Goal: Find specific page/section: Find specific page/section

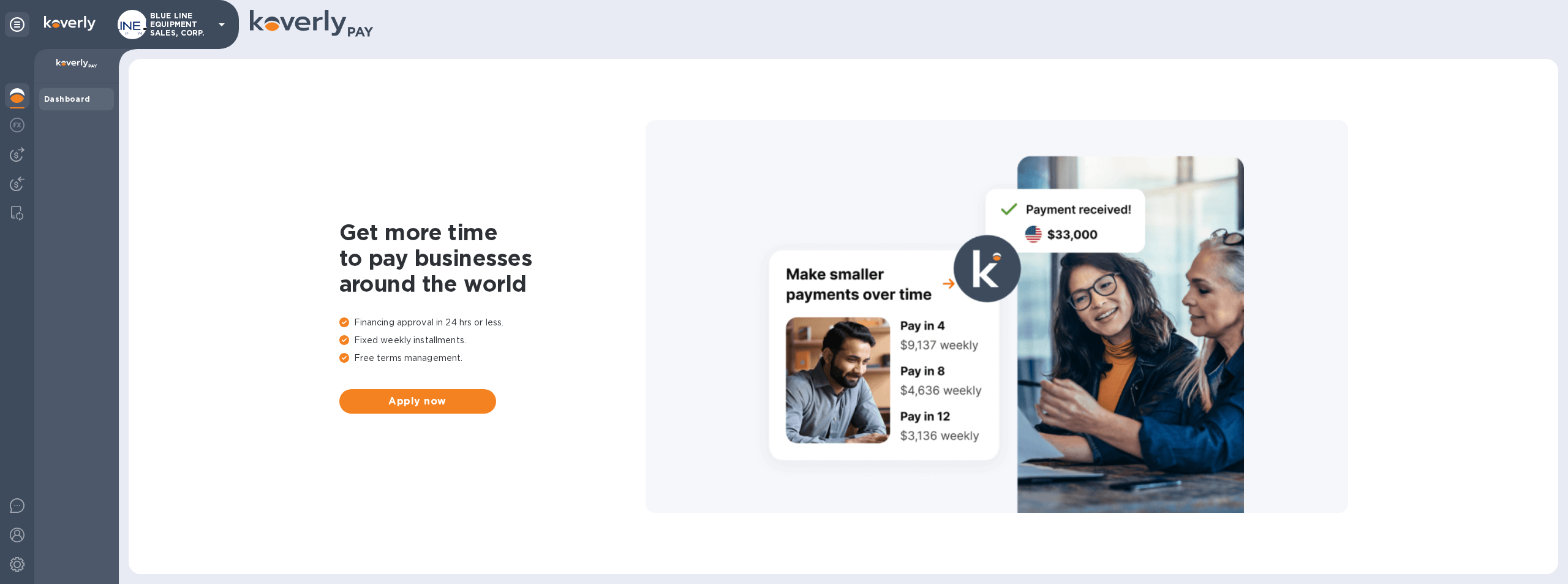
click at [165, 21] on p "BLUE LINE EQUIPMENT SALES, CORP." at bounding box center [181, 25] width 62 height 26
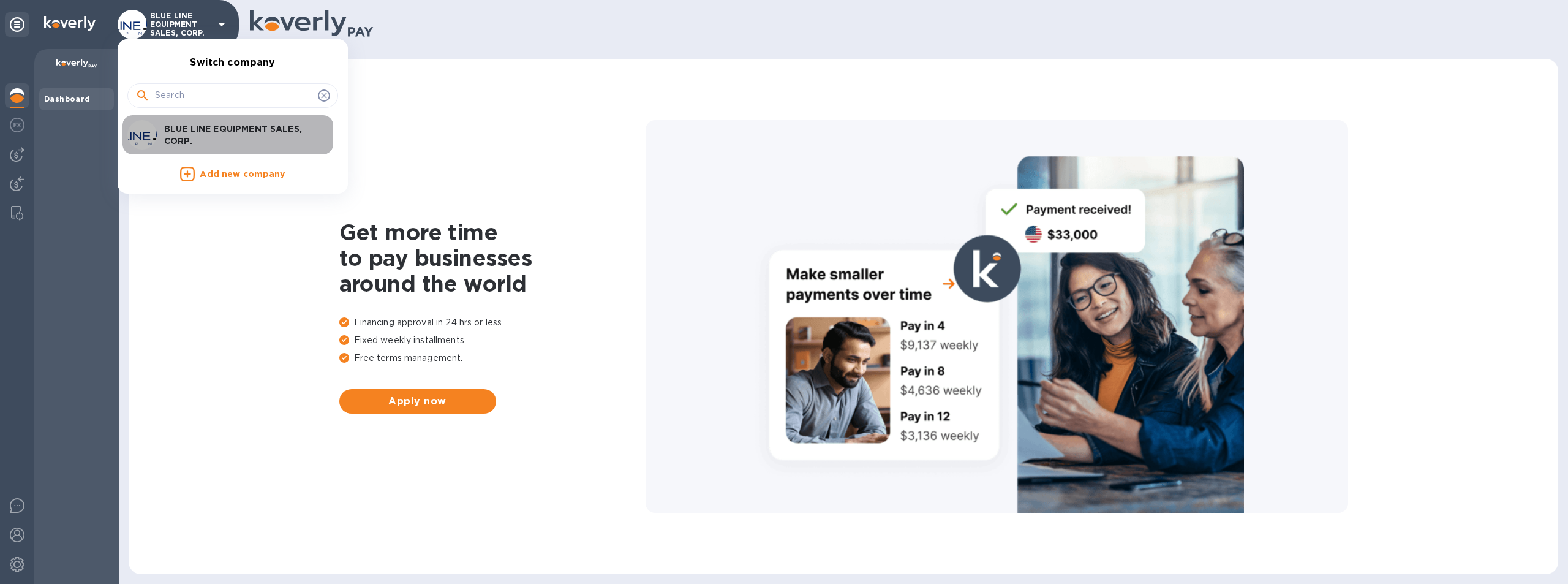
click at [260, 129] on p "BLUE LINE EQUIPMENT SALES, CORP." at bounding box center [241, 135] width 154 height 25
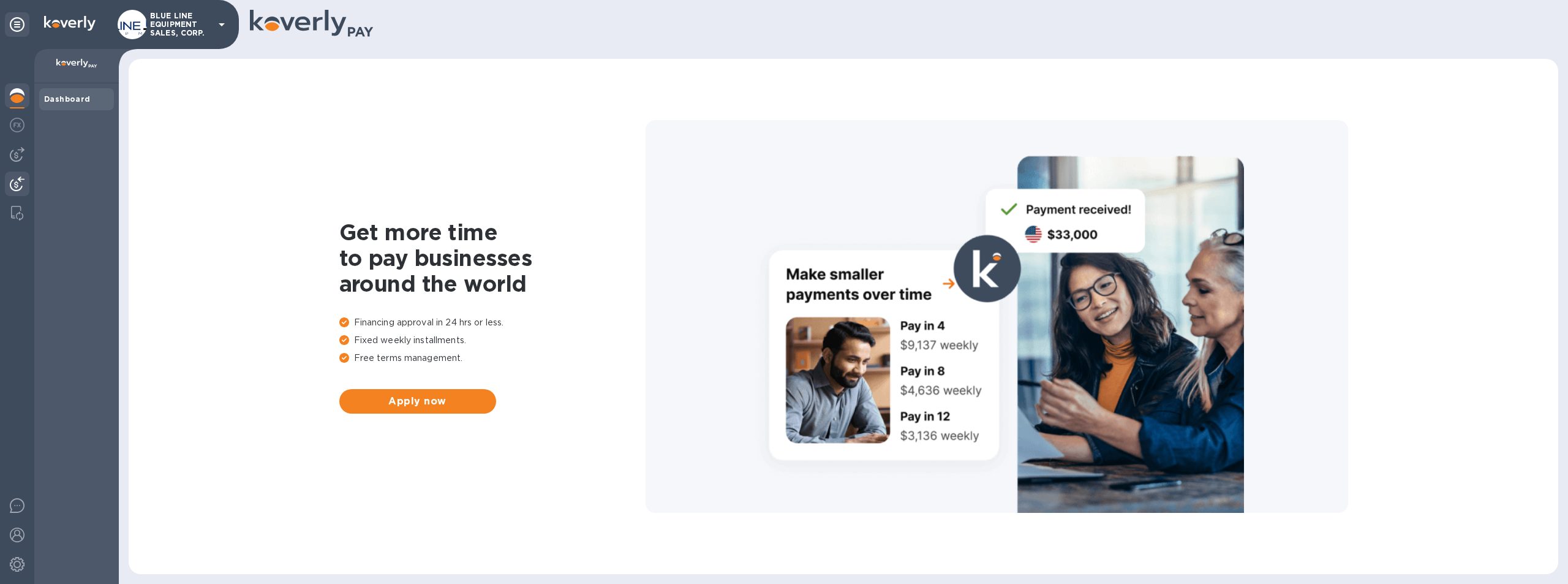
click at [17, 184] on img at bounding box center [17, 183] width 15 height 15
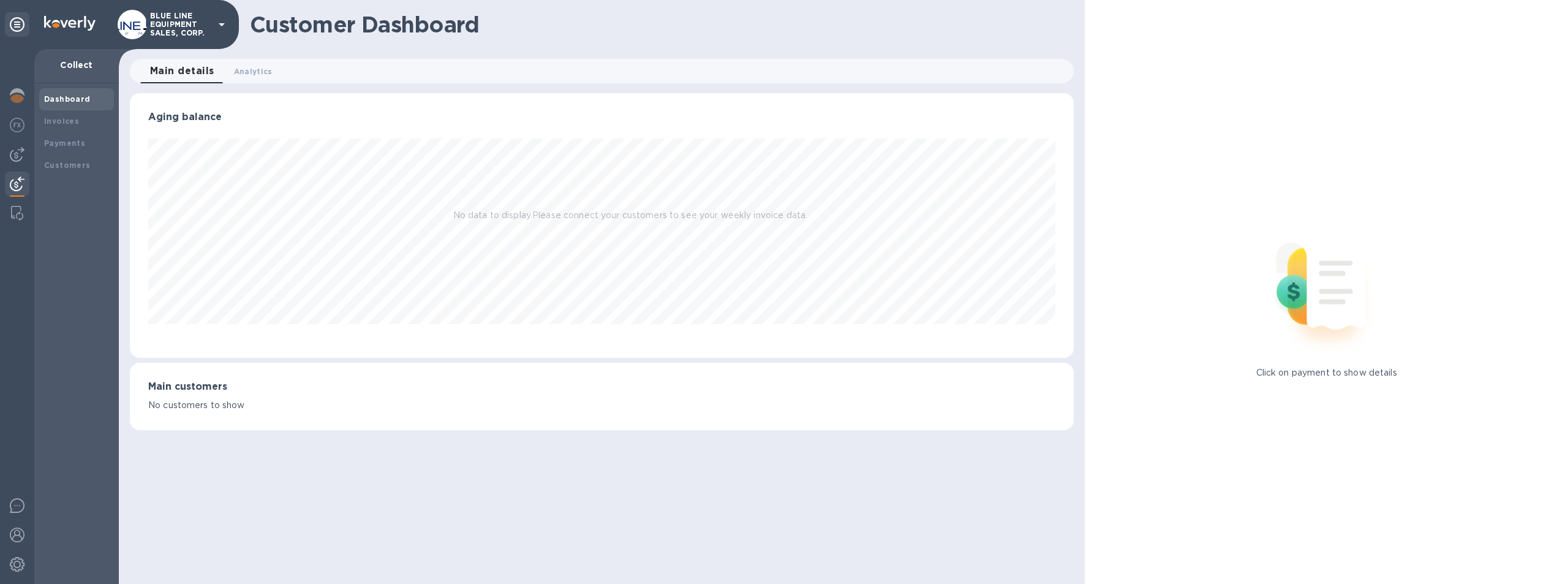
scroll to position [265, 945]
click at [64, 142] on b "Payments" at bounding box center [64, 143] width 41 height 9
